Goal: Transaction & Acquisition: Purchase product/service

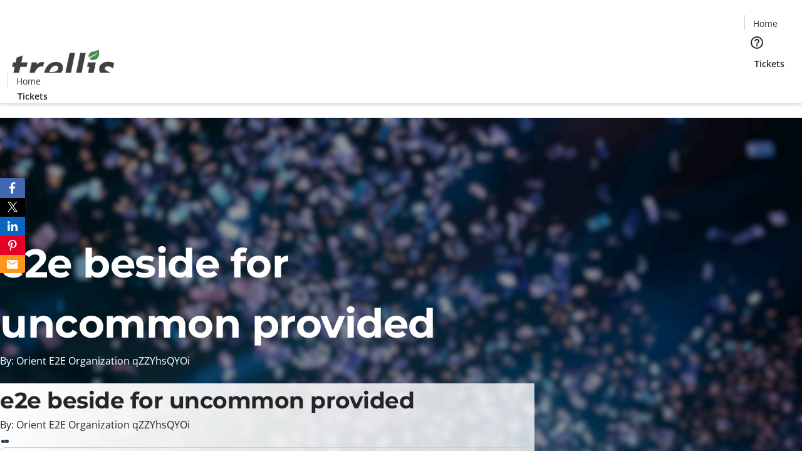
click at [754, 57] on span "Tickets" at bounding box center [769, 63] width 30 height 13
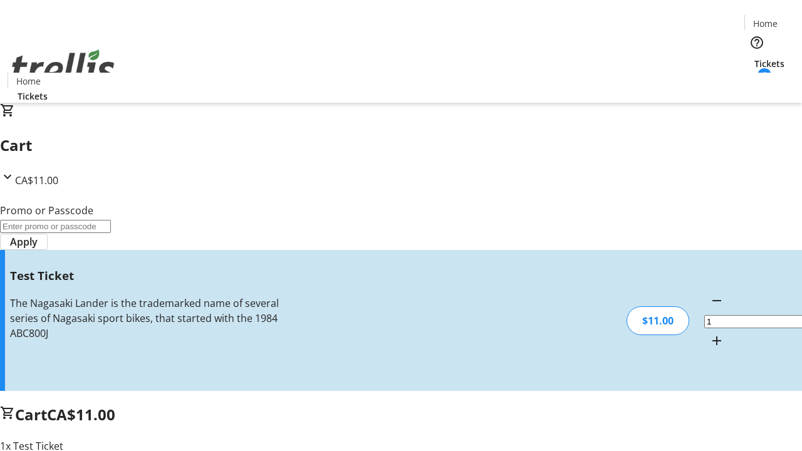
type input "UNLOCK"
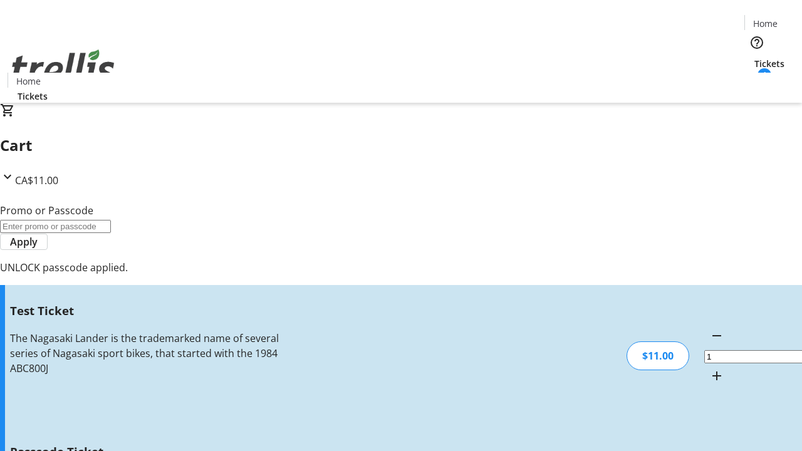
type input "5"
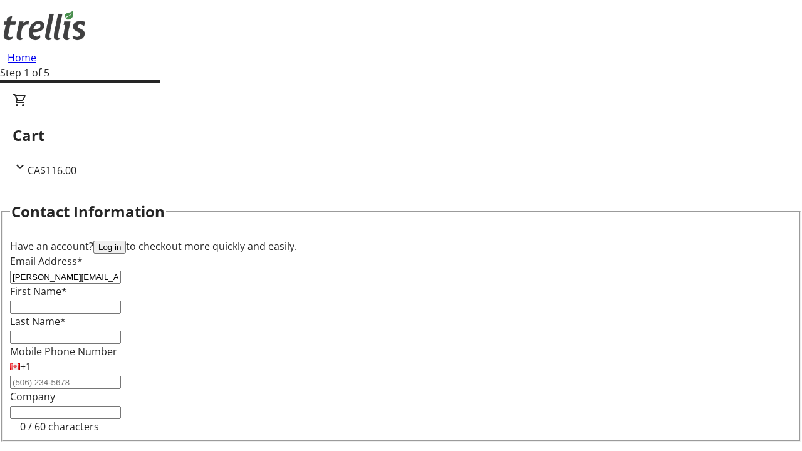
type input "[PERSON_NAME][EMAIL_ADDRESS][DOMAIN_NAME]"
type input "[PERSON_NAME]"
type input "Grant"
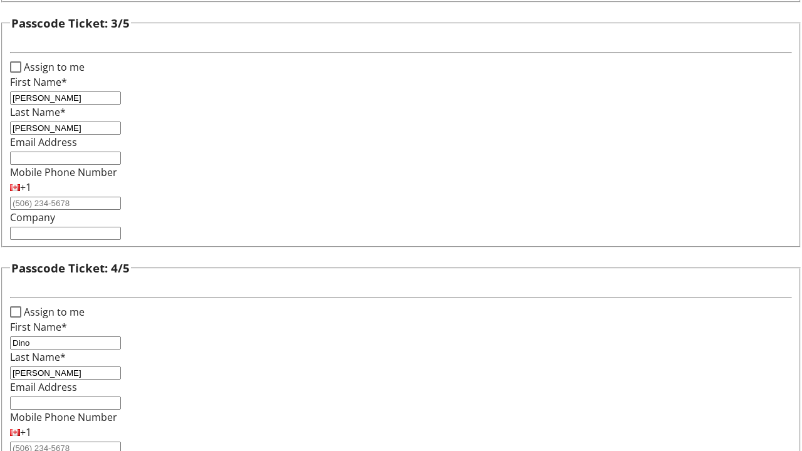
type input "[PERSON_NAME]"
checkbox input "true"
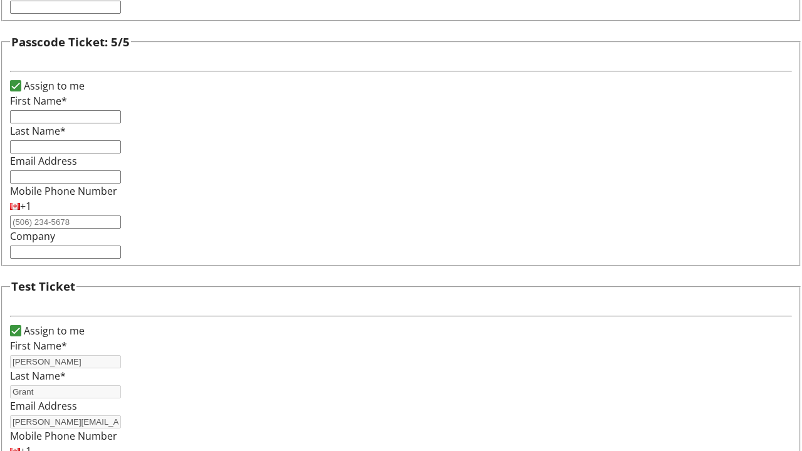
type input "[PERSON_NAME]"
type input "Grant"
type input "[PERSON_NAME][EMAIL_ADDRESS][DOMAIN_NAME]"
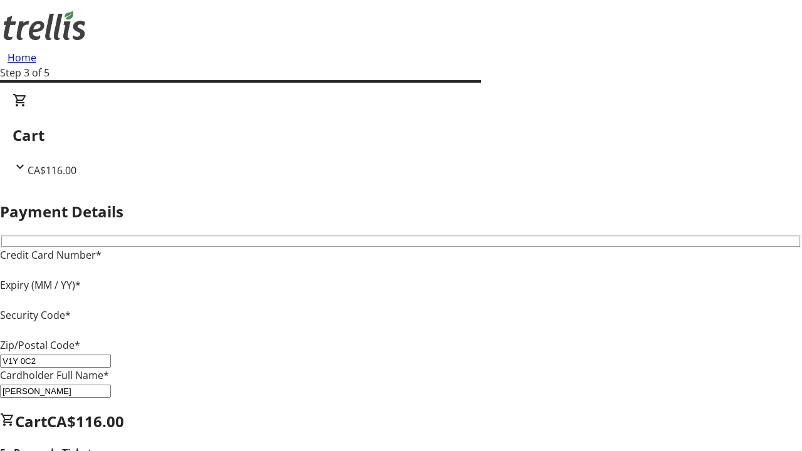
type input "V1Y 0C2"
